Goal: Information Seeking & Learning: Learn about a topic

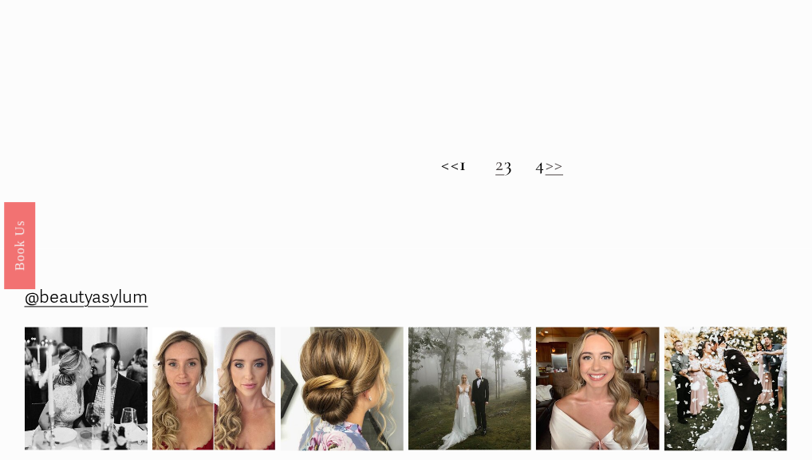
scroll to position [1037, 0]
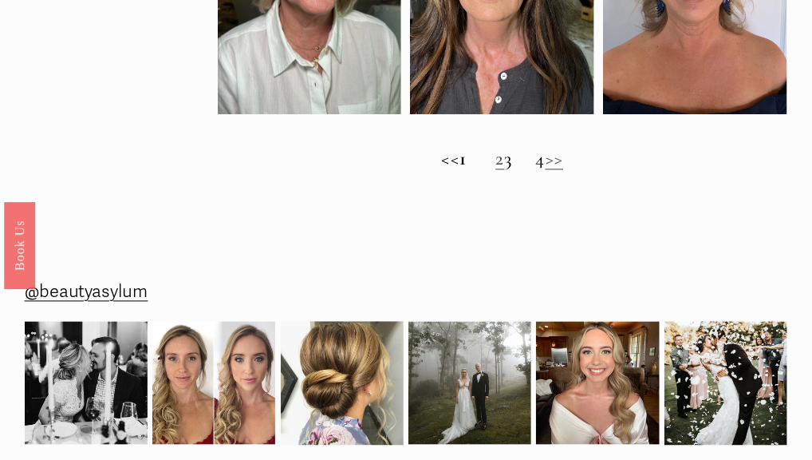
click at [495, 171] on link "2" at bounding box center [499, 159] width 9 height 23
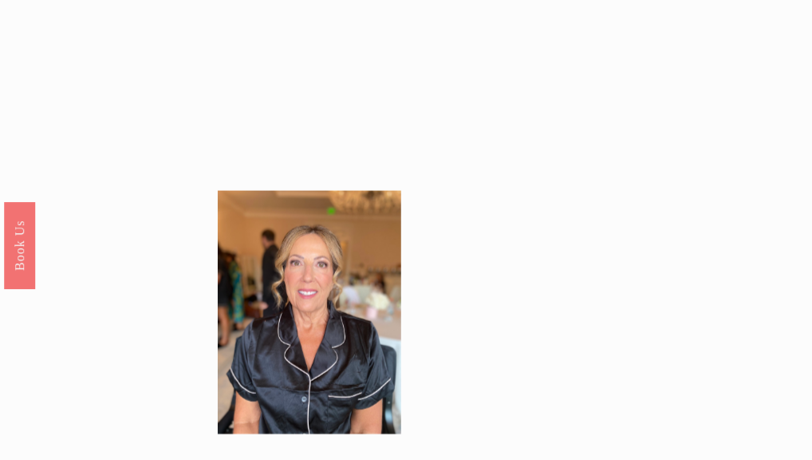
scroll to position [878, 0]
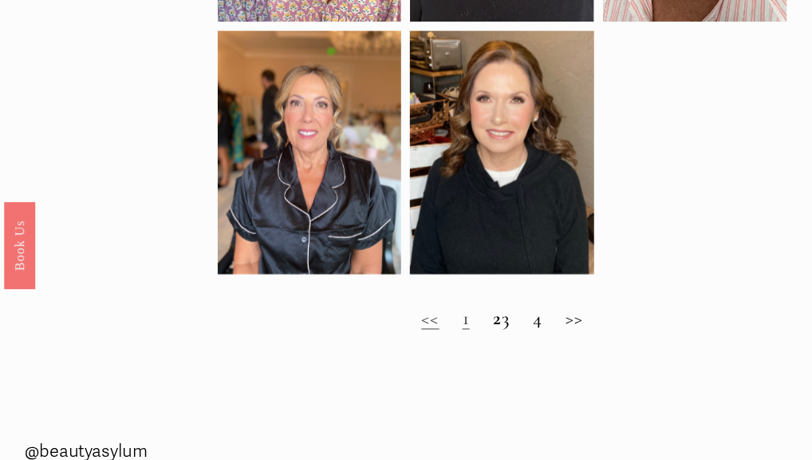
click at [515, 330] on h2 "<< 1 2 3 4 >>" at bounding box center [503, 319] width 570 height 22
click at [514, 330] on h2 "<< 1 2 3 4 >>" at bounding box center [503, 319] width 570 height 22
click at [574, 330] on h2 "<< 1 2 3 4 >>" at bounding box center [503, 319] width 570 height 22
drag, startPoint x: 574, startPoint y: 333, endPoint x: 578, endPoint y: 350, distance: 18.0
click at [578, 349] on div "<< 1 2 3 4 >>" at bounding box center [503, 328] width 570 height 41
